Goal: Use online tool/utility

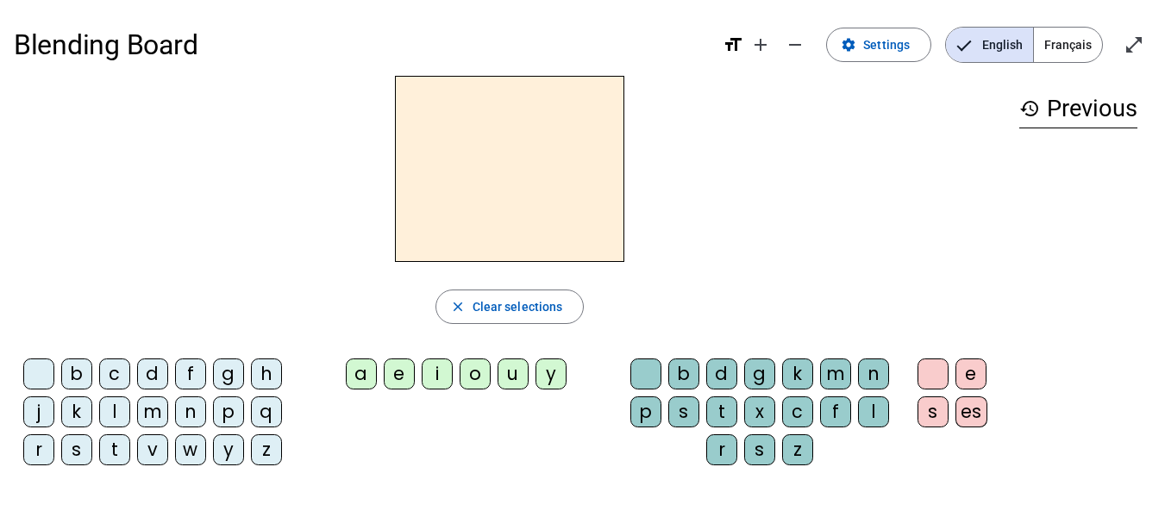
click at [127, 416] on div "l" at bounding box center [114, 412] width 31 height 31
click at [359, 373] on div "a" at bounding box center [361, 374] width 31 height 31
click at [401, 366] on div "e" at bounding box center [399, 374] width 31 height 31
click at [502, 373] on div "u" at bounding box center [512, 374] width 31 height 31
click at [116, 454] on div "t" at bounding box center [114, 449] width 31 height 31
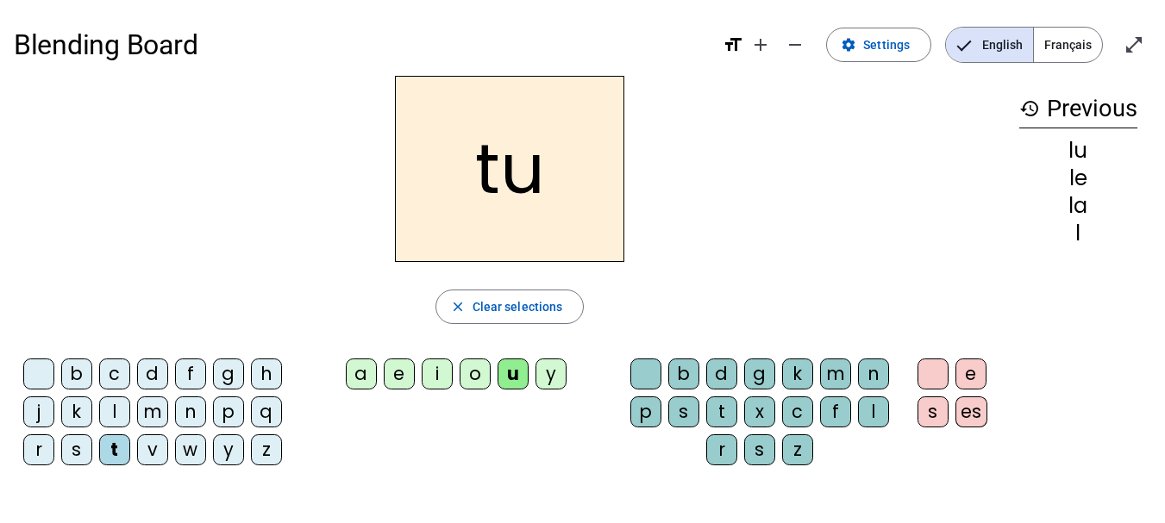
click at [400, 378] on div "e" at bounding box center [399, 374] width 31 height 31
click at [357, 372] on div "a" at bounding box center [361, 374] width 31 height 31
click at [127, 408] on div "l" at bounding box center [114, 412] width 31 height 31
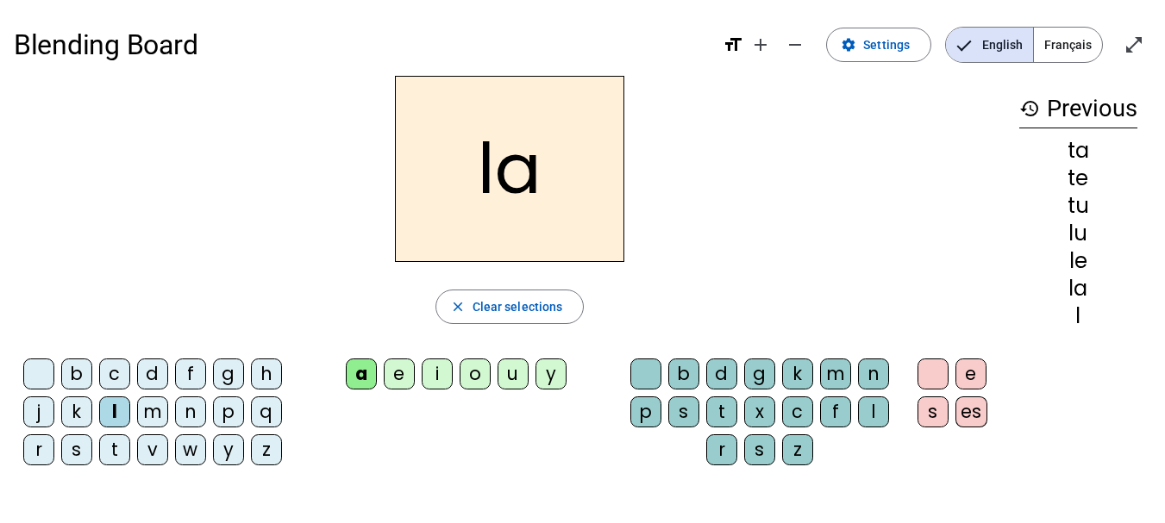
click at [400, 365] on div "e" at bounding box center [399, 374] width 31 height 31
click at [517, 370] on div "u" at bounding box center [512, 374] width 31 height 31
click at [105, 444] on div "t" at bounding box center [114, 449] width 31 height 31
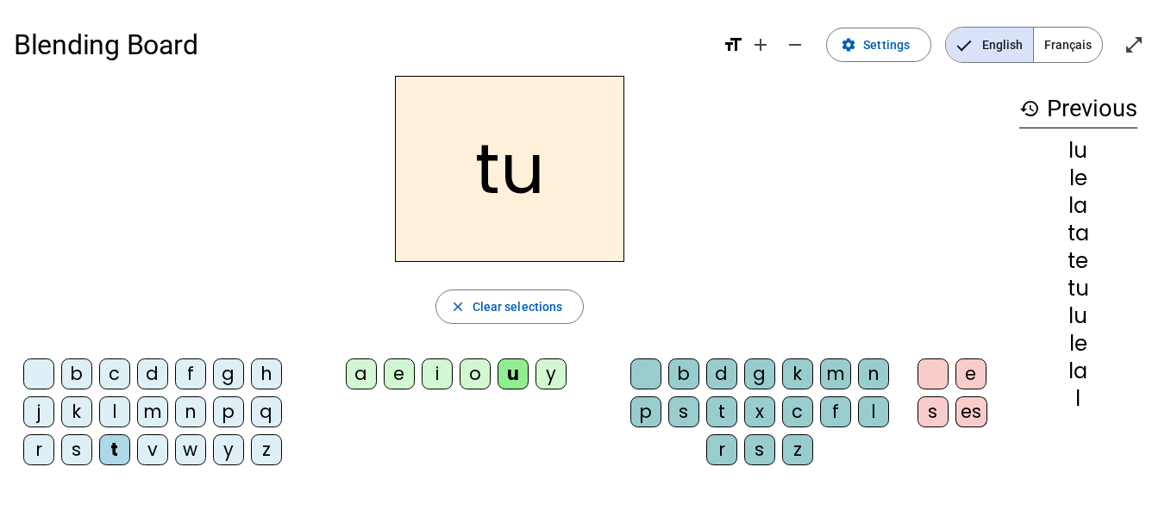
click at [397, 372] on div "e" at bounding box center [399, 374] width 31 height 31
click at [361, 373] on div "a" at bounding box center [361, 374] width 31 height 31
